Goal: Browse casually: Explore the website without a specific task or goal

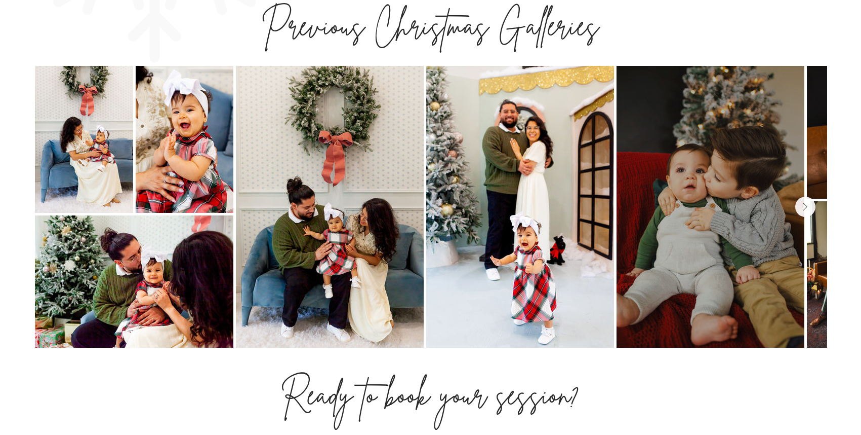
scroll to position [1333, 0]
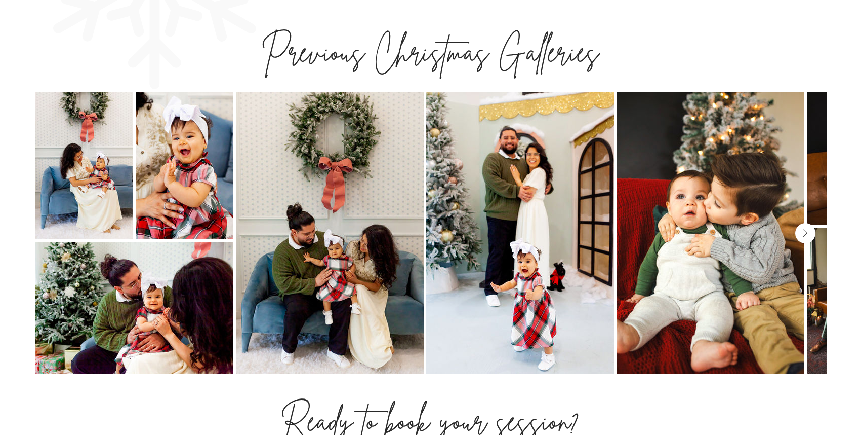
click at [810, 223] on button "Next Item" at bounding box center [806, 233] width 20 height 20
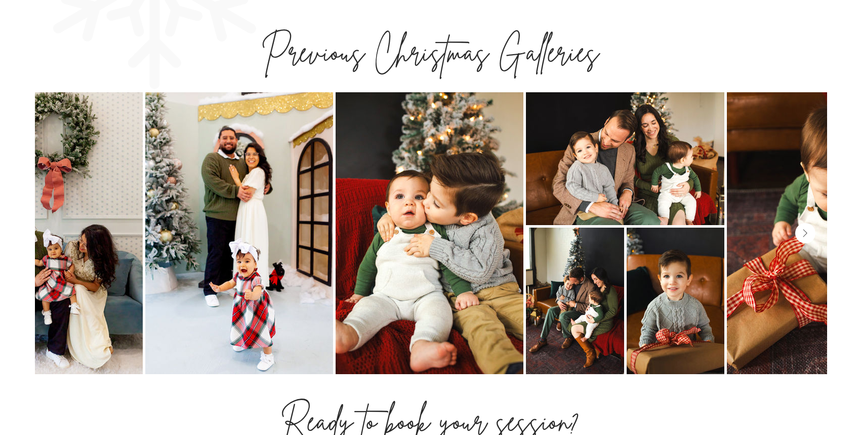
scroll to position [0, 281]
click at [810, 223] on button "Next Item" at bounding box center [806, 233] width 20 height 20
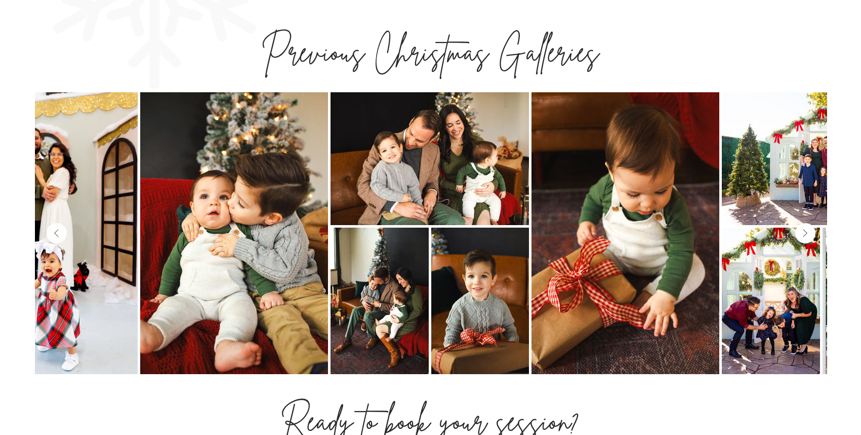
click at [810, 223] on button "Next Item" at bounding box center [806, 233] width 20 height 20
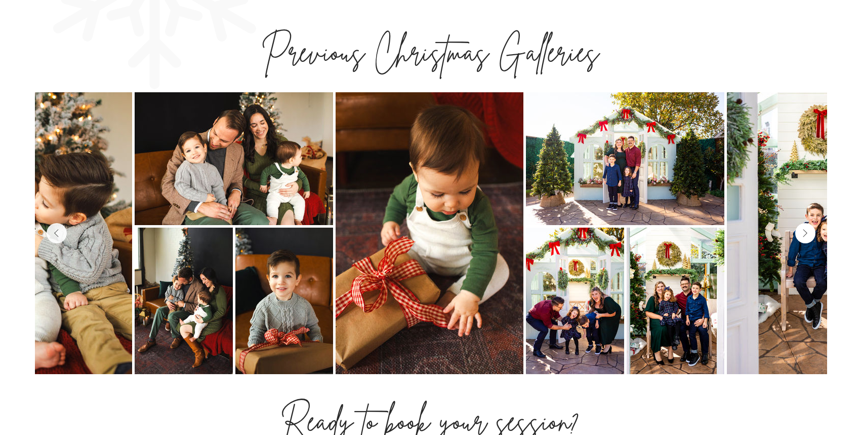
click at [810, 223] on button "Next Item" at bounding box center [806, 233] width 20 height 20
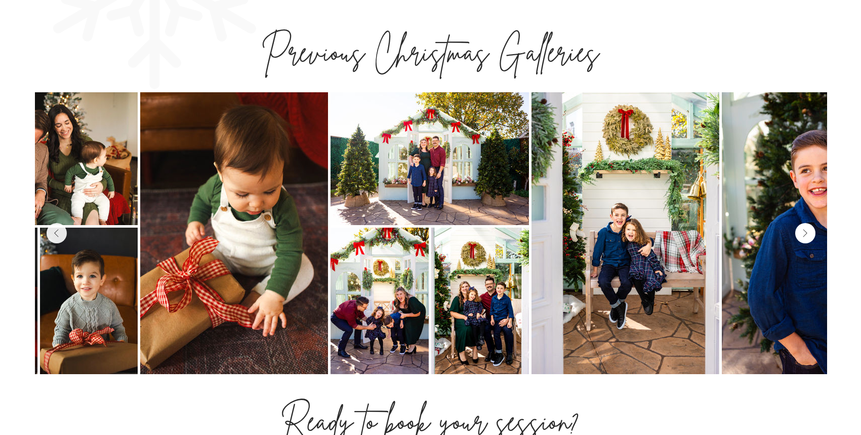
click at [810, 223] on button "Next Item" at bounding box center [806, 233] width 20 height 20
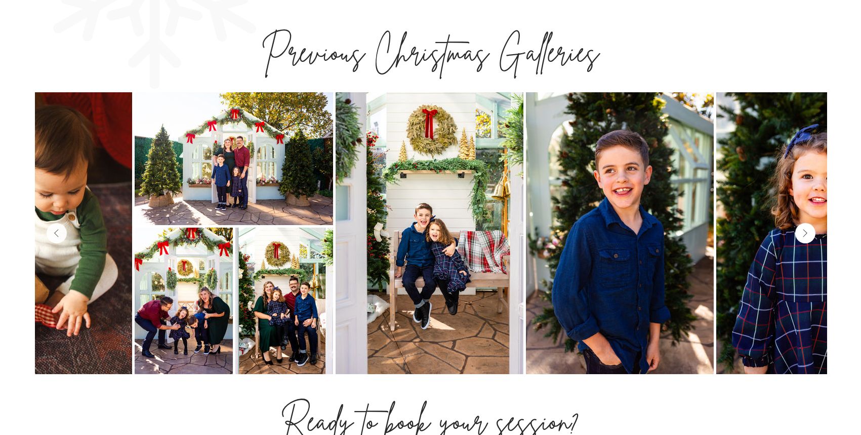
click at [810, 223] on button "Next Item" at bounding box center [806, 233] width 20 height 20
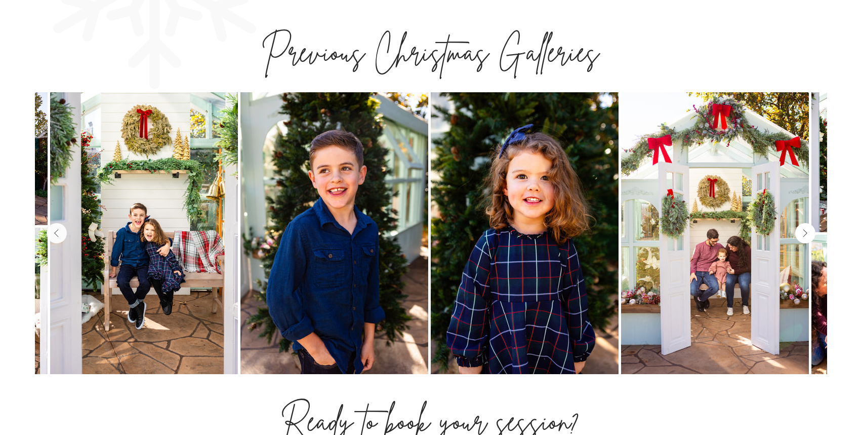
click at [810, 223] on button "Next Item" at bounding box center [806, 233] width 20 height 20
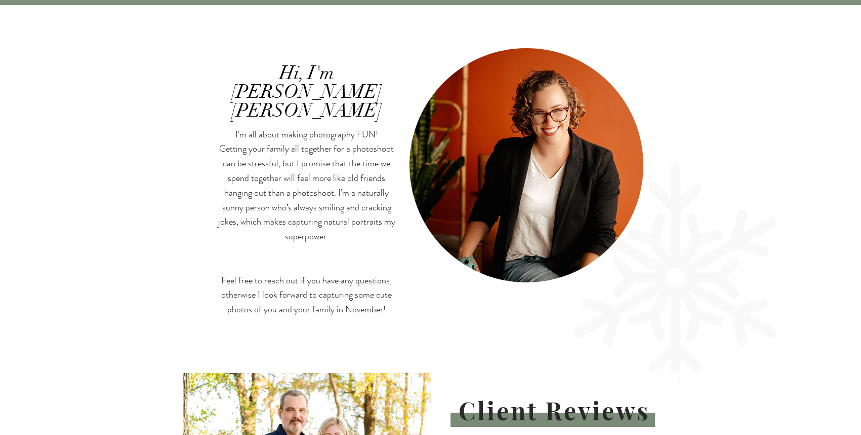
scroll to position [1827, 0]
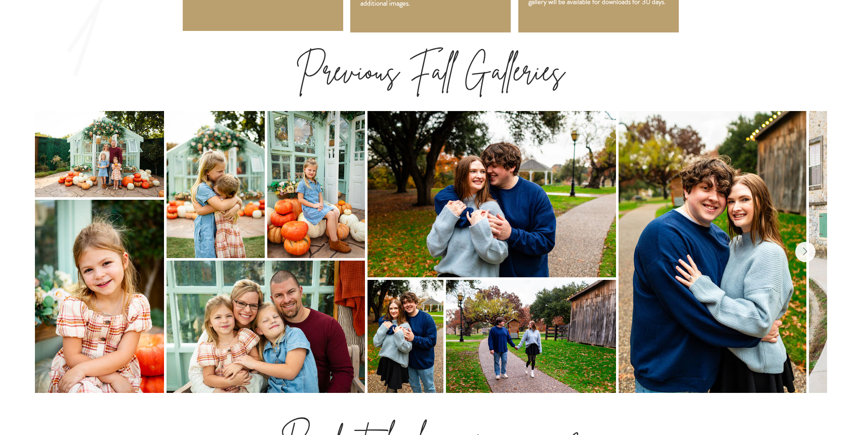
scroll to position [1102, 0]
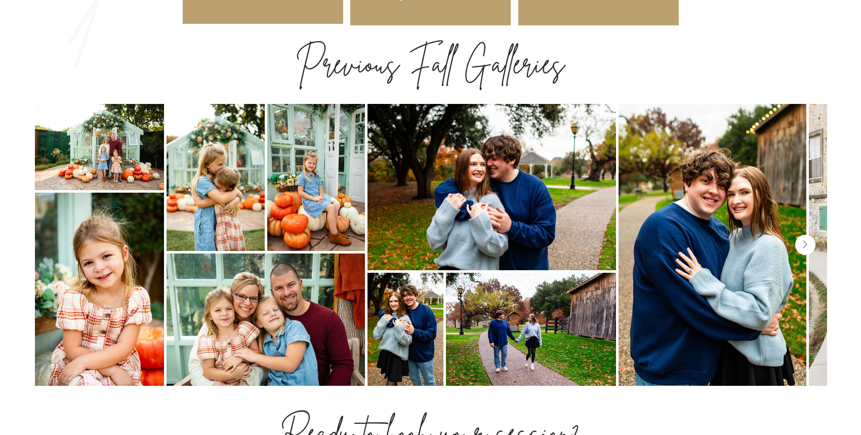
click at [808, 234] on button "Next Item" at bounding box center [806, 244] width 20 height 20
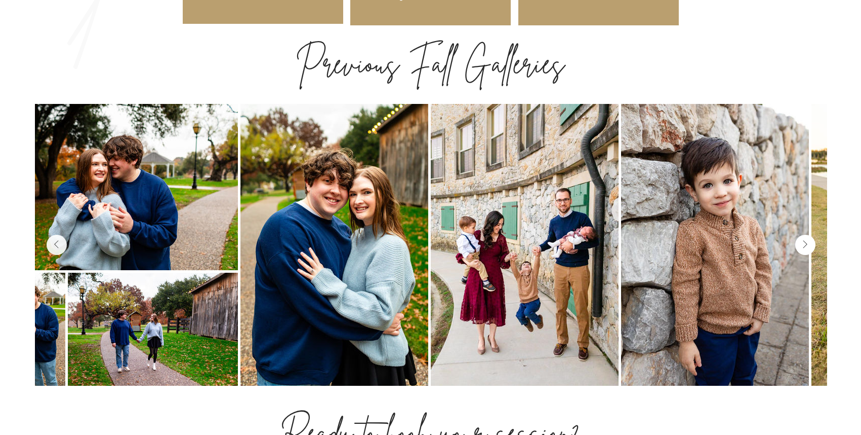
click at [808, 234] on button "Next Item" at bounding box center [806, 244] width 20 height 20
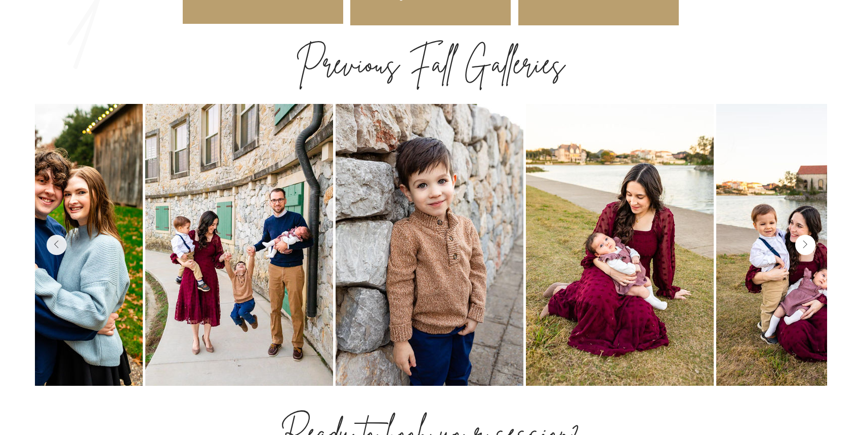
scroll to position [0, 664]
click at [808, 234] on button "Next Item" at bounding box center [806, 244] width 20 height 20
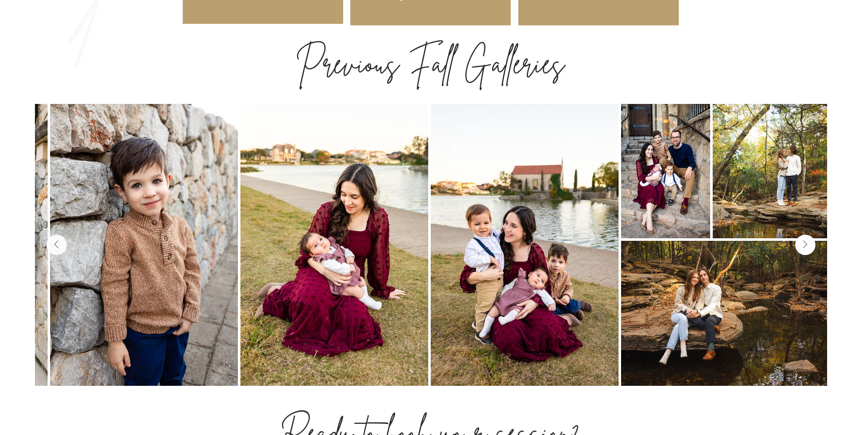
click at [808, 234] on button "Next Item" at bounding box center [806, 244] width 20 height 20
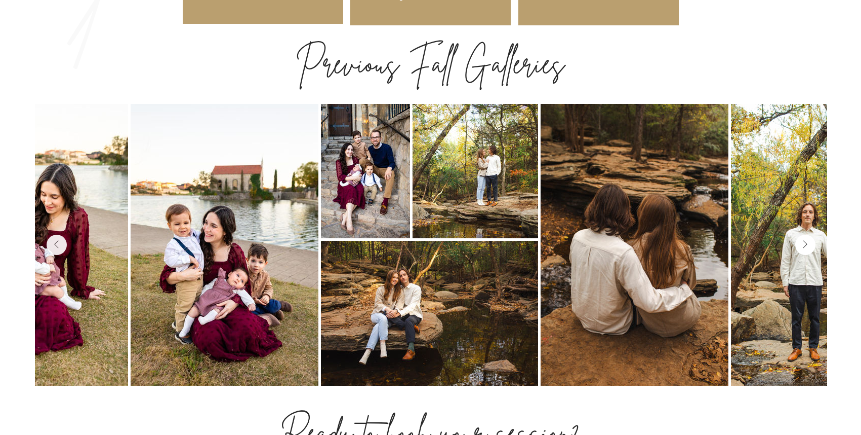
click at [808, 234] on button "Next Item" at bounding box center [806, 244] width 20 height 20
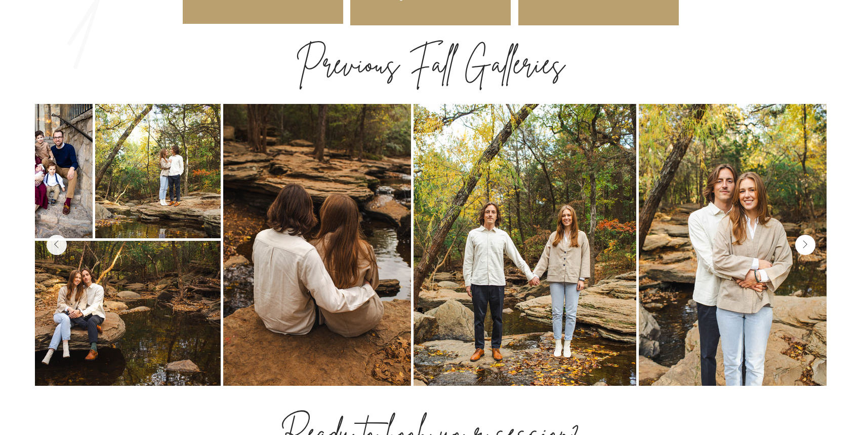
click at [808, 234] on button "Next Item" at bounding box center [806, 244] width 20 height 20
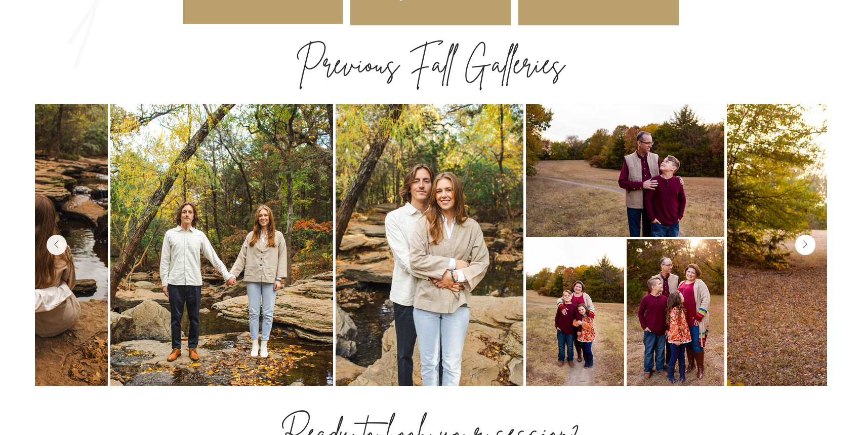
click at [808, 234] on button "Next Item" at bounding box center [806, 244] width 20 height 20
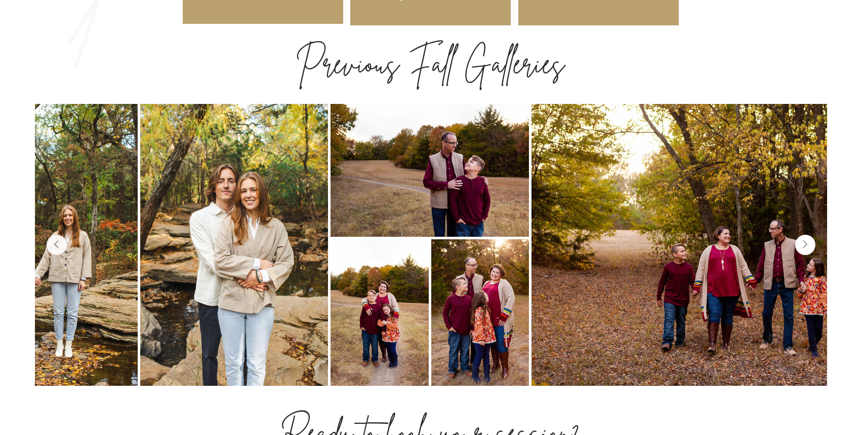
scroll to position [0, 2066]
click at [798, 234] on button "Next Item" at bounding box center [806, 244] width 20 height 20
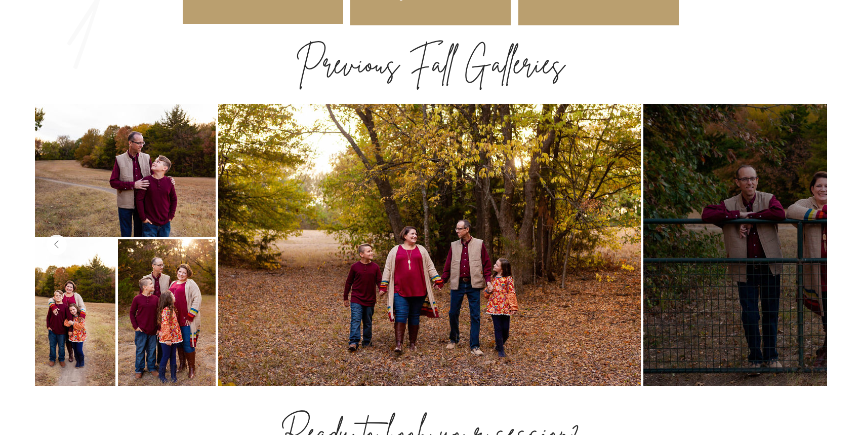
click at [802, 145] on div at bounding box center [855, 245] width 423 height 282
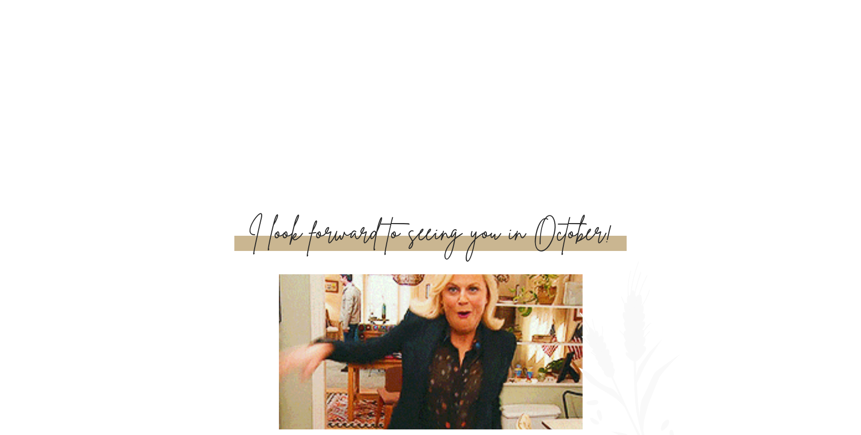
scroll to position [3437, 0]
